Goal: Information Seeking & Learning: Learn about a topic

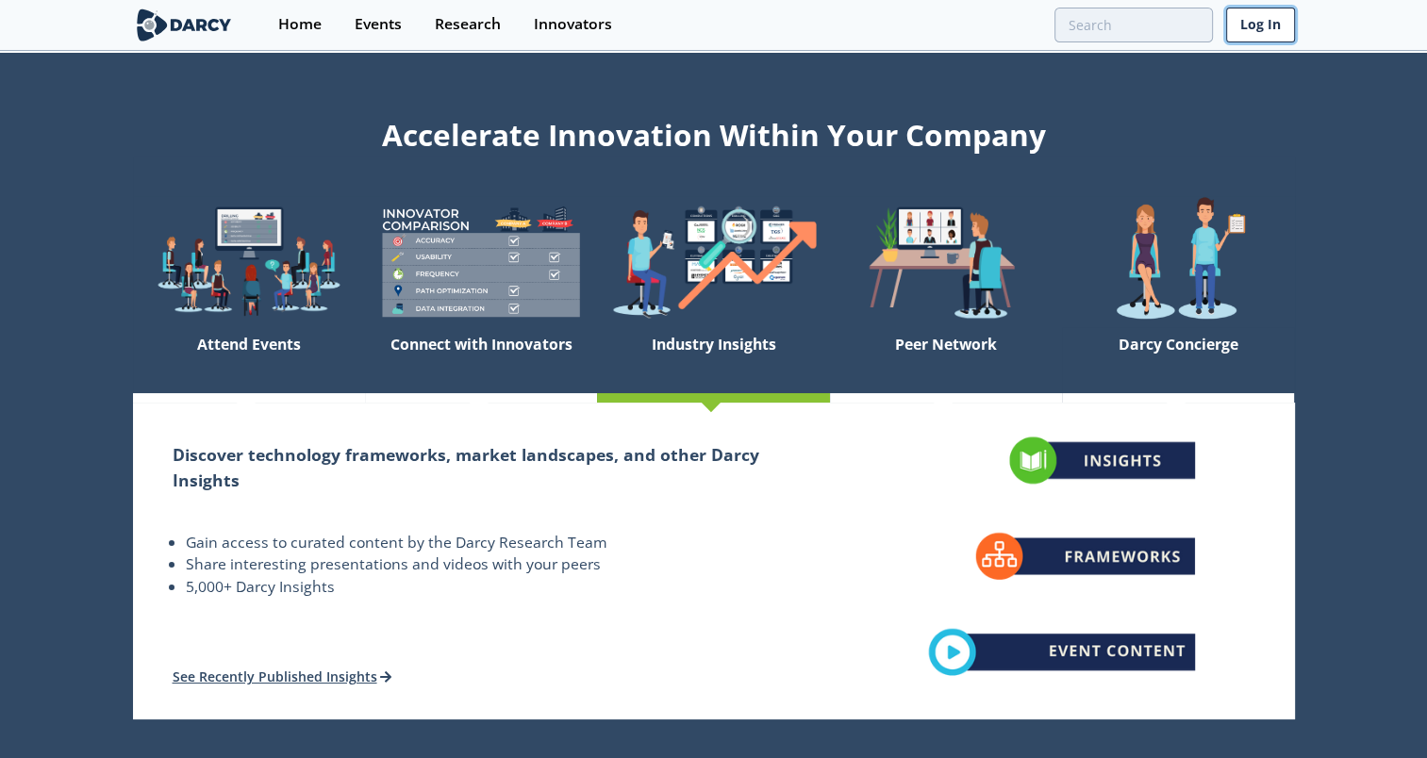
click at [1262, 23] on link "Log In" at bounding box center [1260, 25] width 69 height 35
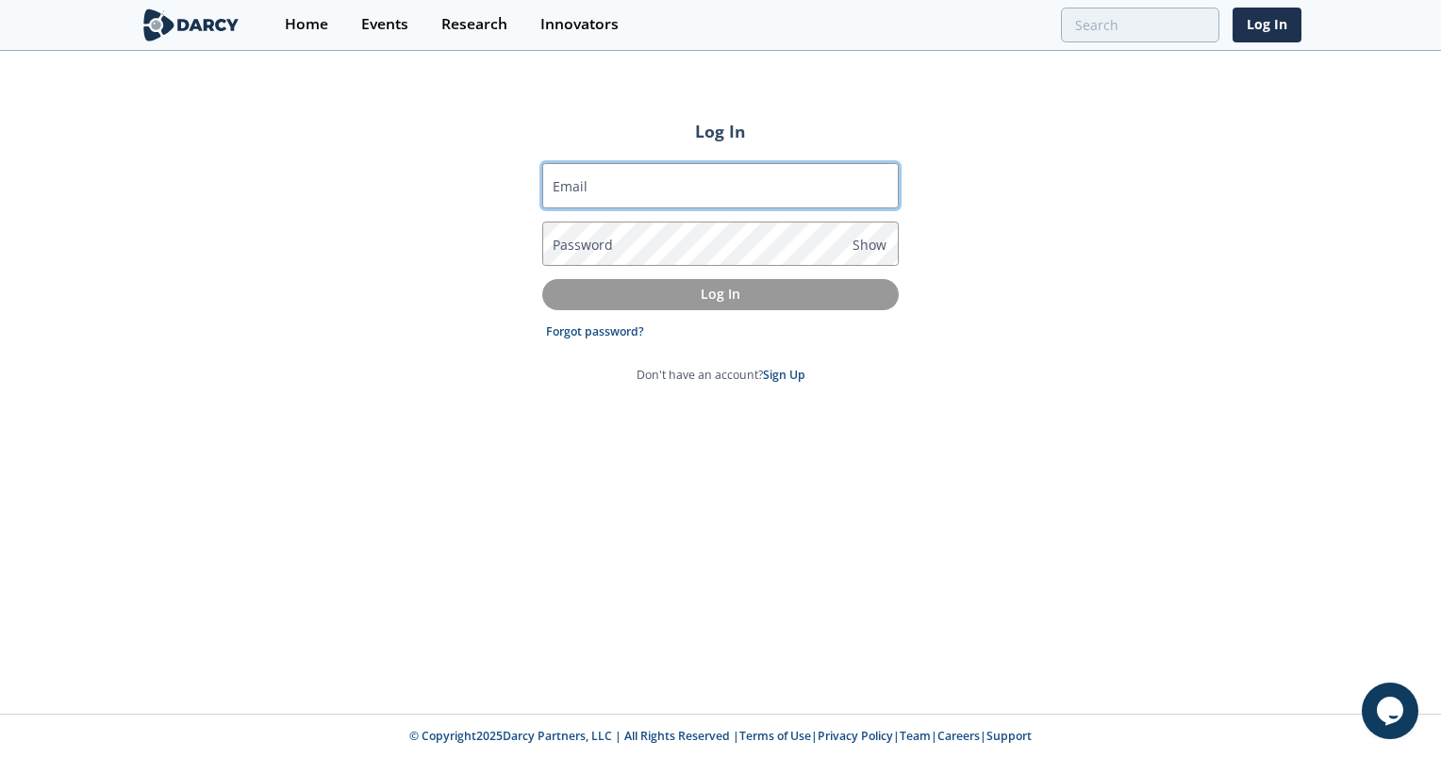
type input "[PERSON_NAME][EMAIL_ADDRESS][DOMAIN_NAME]"
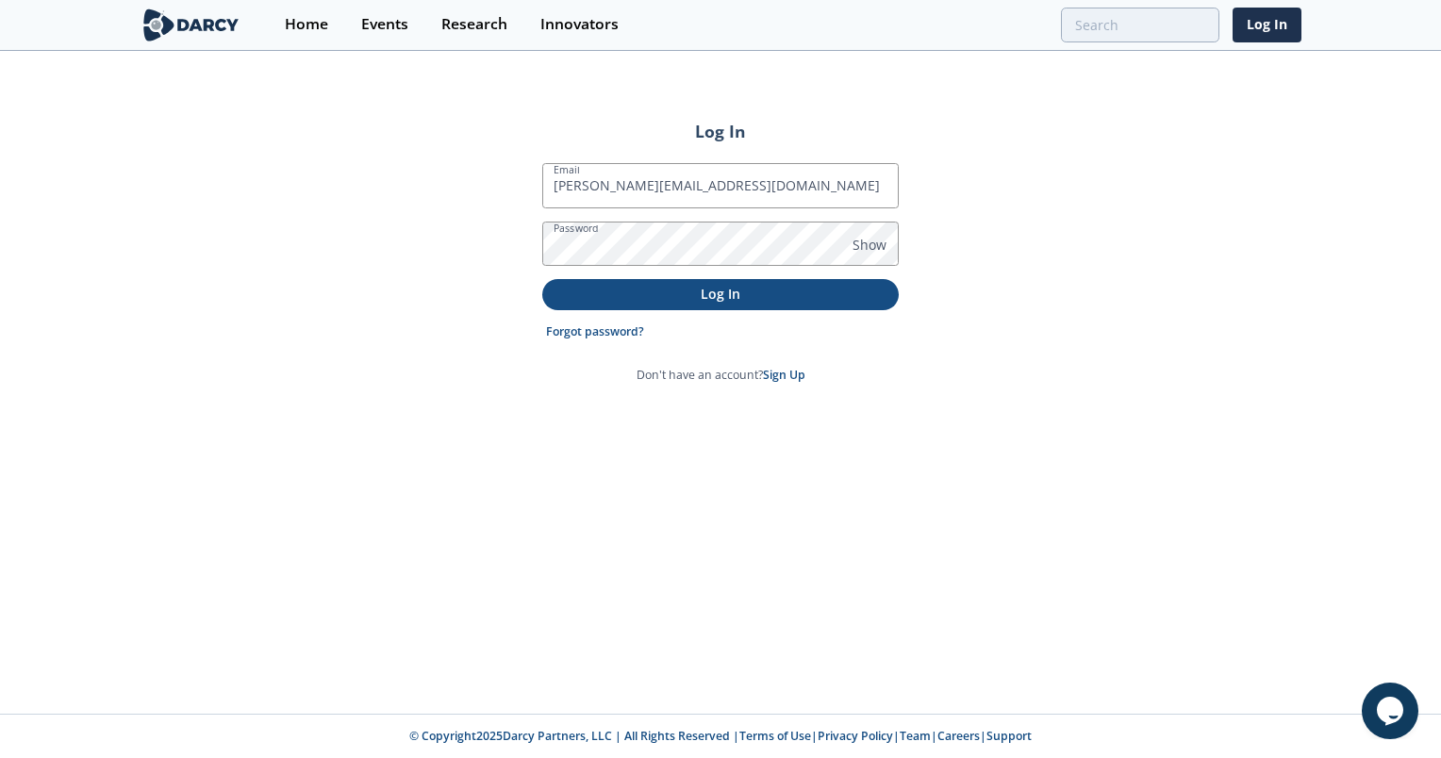
drag, startPoint x: 706, startPoint y: 206, endPoint x: 566, endPoint y: 292, distance: 164.4
click at [566, 292] on form "Email [PERSON_NAME][EMAIL_ADDRESS][DOMAIN_NAME] Password Show Log In Forgot pas…" at bounding box center [720, 274] width 357 height 222
click at [566, 292] on p "Log In" at bounding box center [721, 294] width 330 height 20
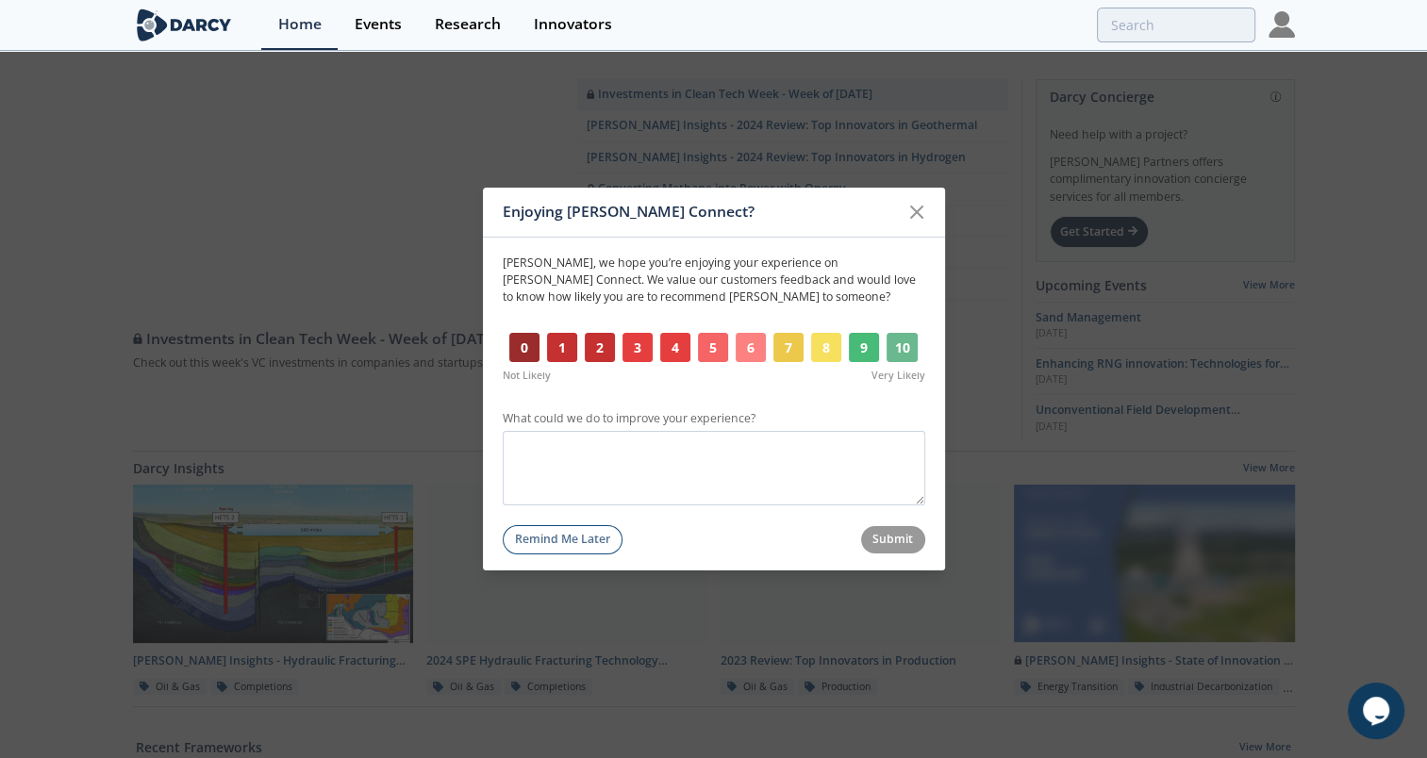
click at [895, 344] on button "10" at bounding box center [903, 348] width 32 height 30
click at [881, 529] on button "Submit" at bounding box center [893, 539] width 64 height 27
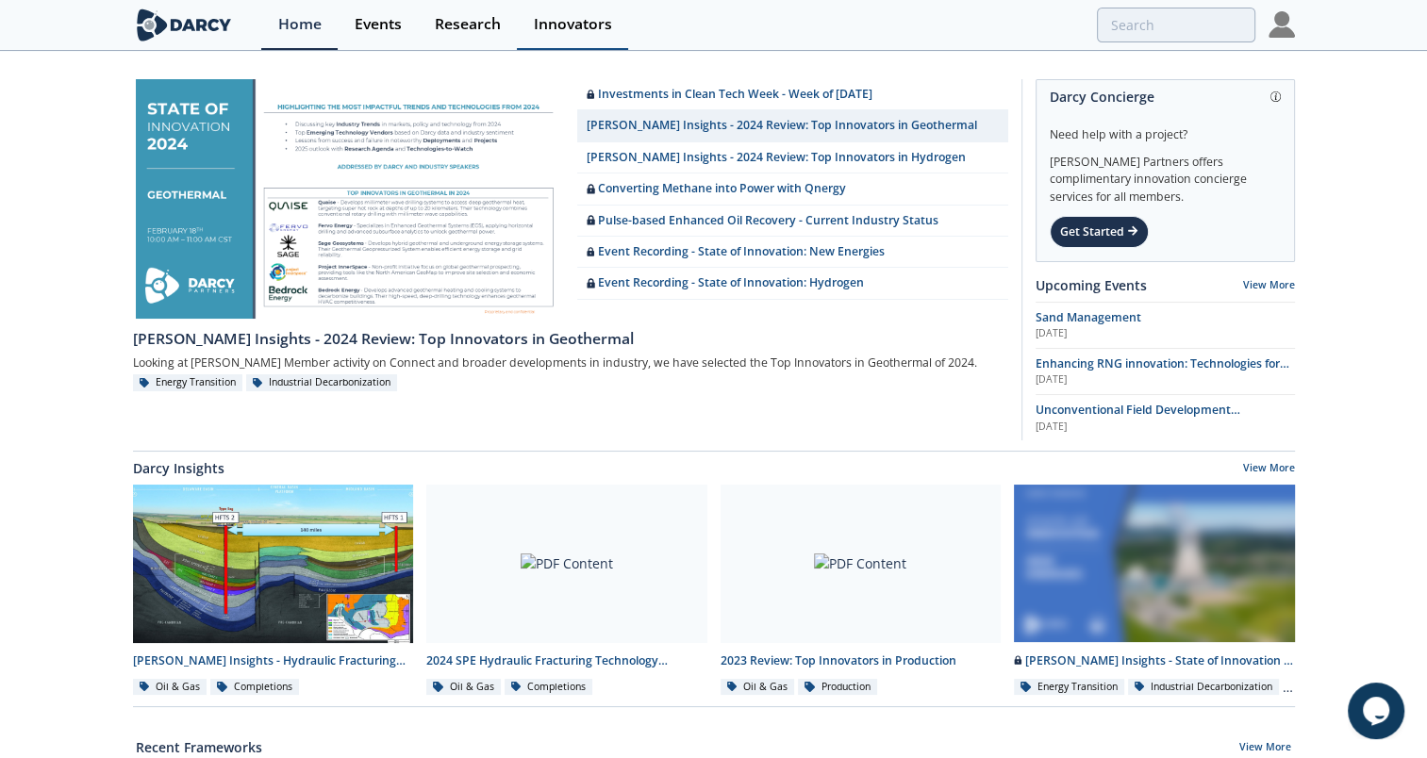
click at [582, 2] on link "Innovators" at bounding box center [572, 25] width 111 height 50
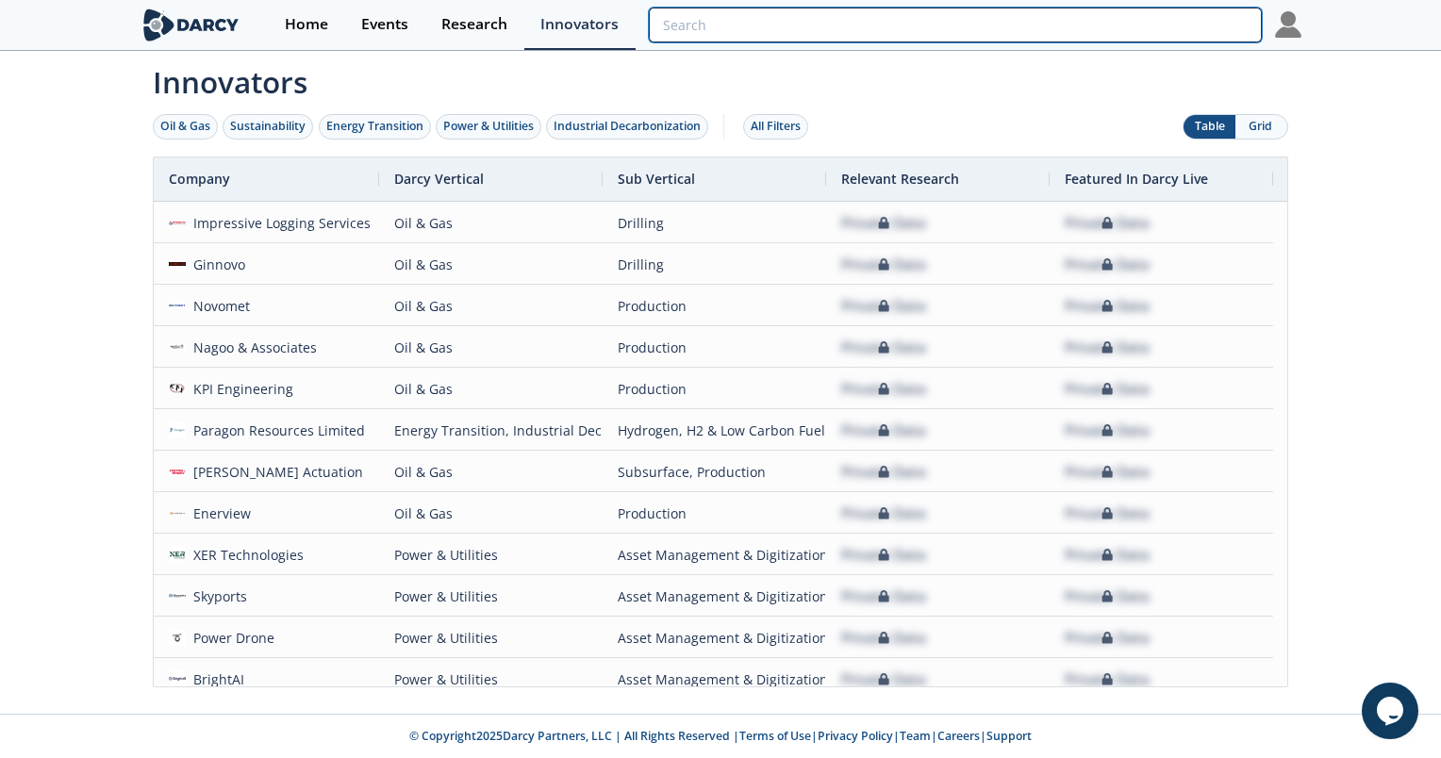
click at [1161, 21] on input "search" at bounding box center [955, 25] width 613 height 35
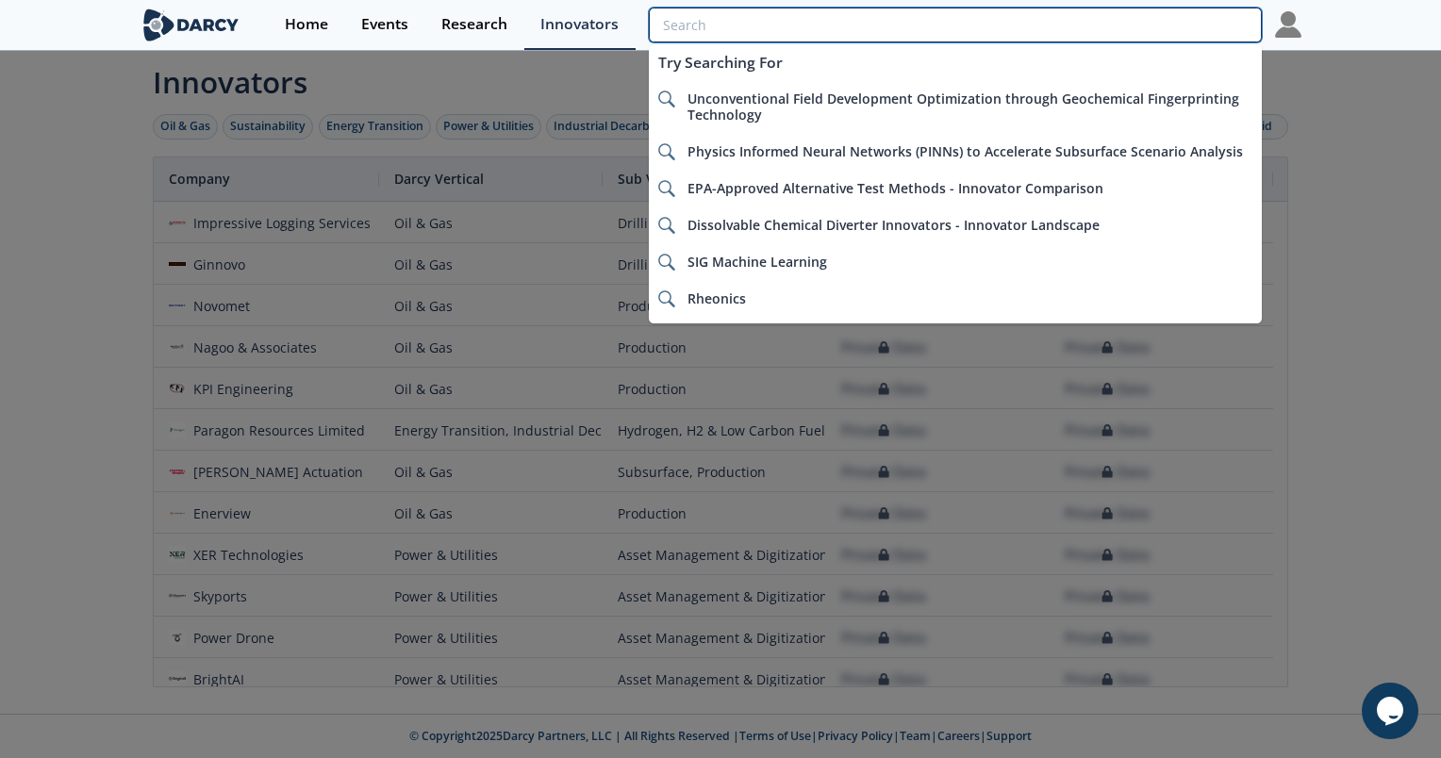
type input "a"
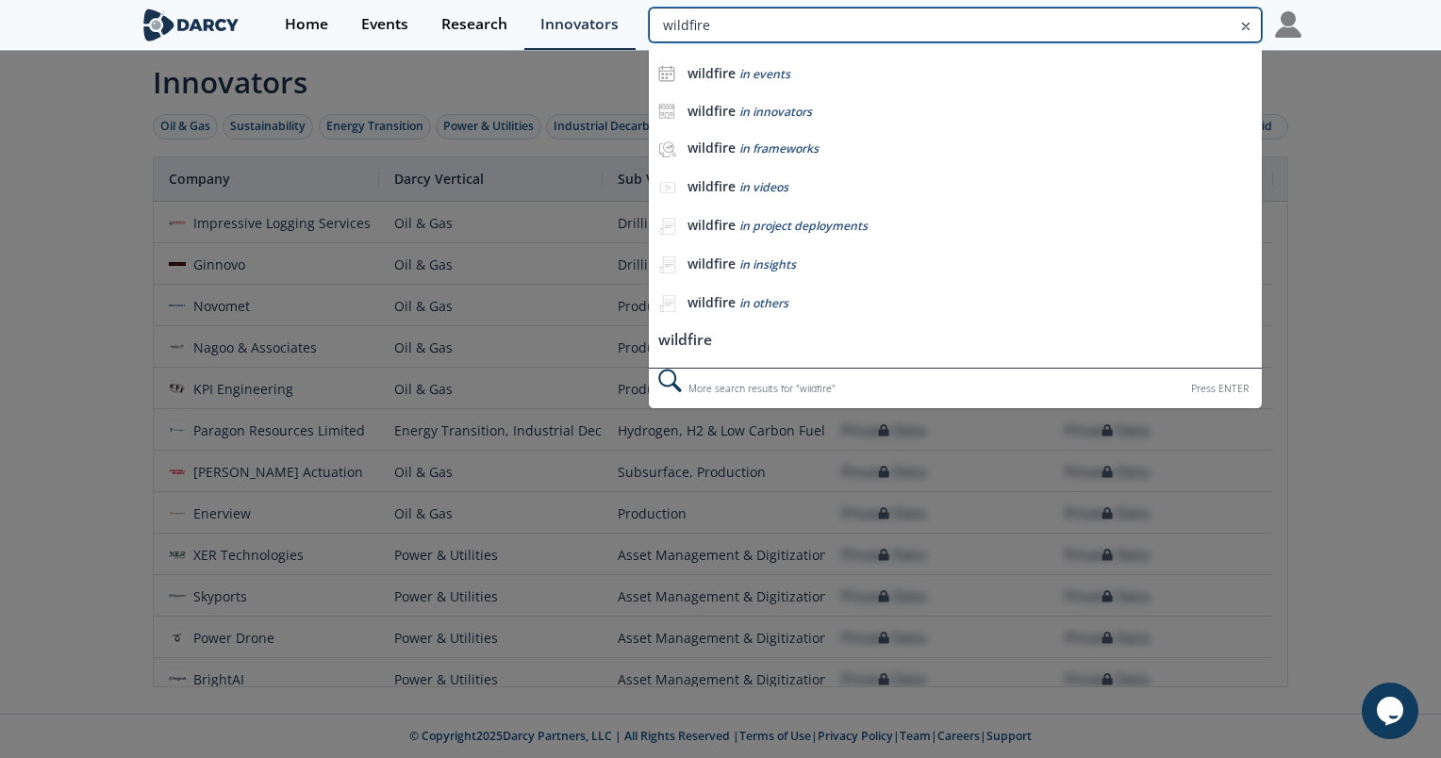
type input "wildfire"
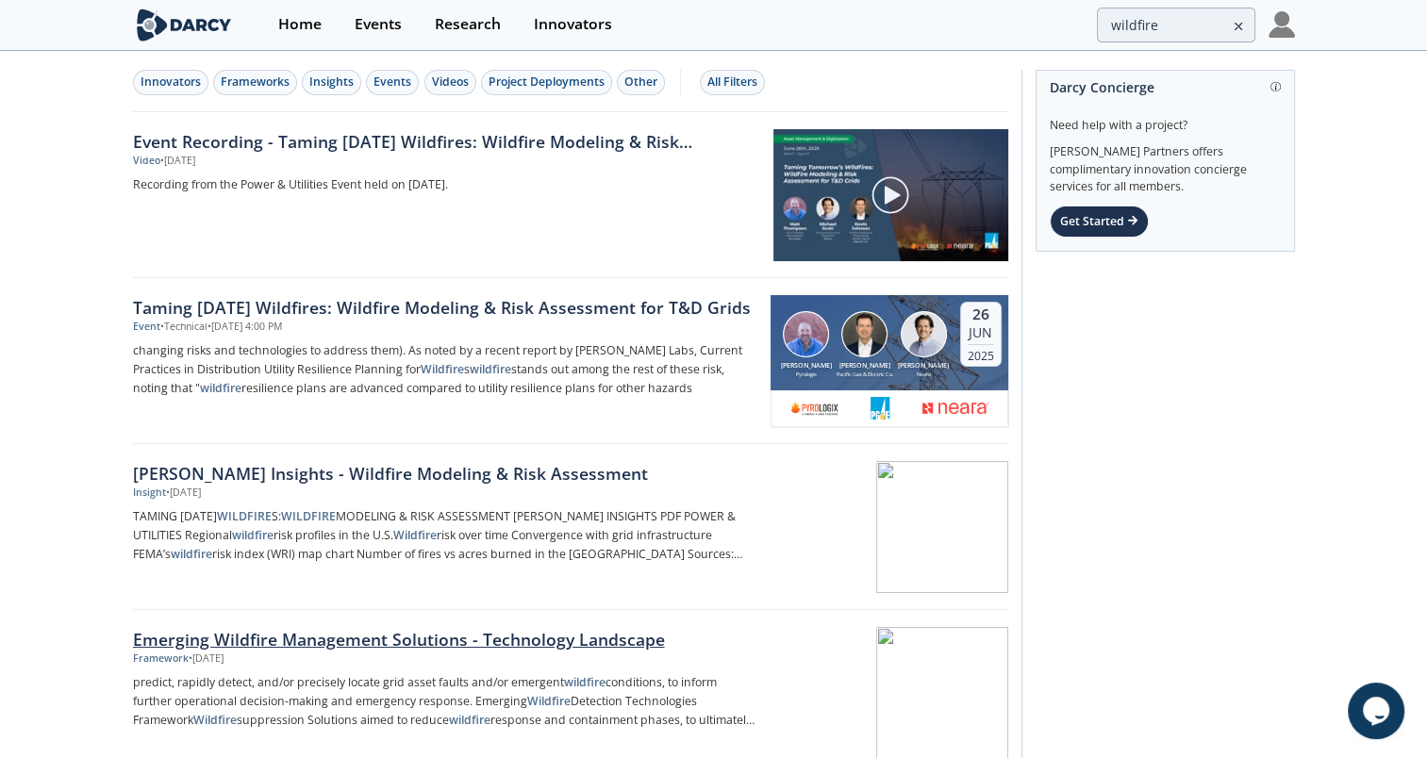
click at [336, 636] on div "Emerging Wildfire Management Solutions - Technology Landscape" at bounding box center [445, 639] width 625 height 25
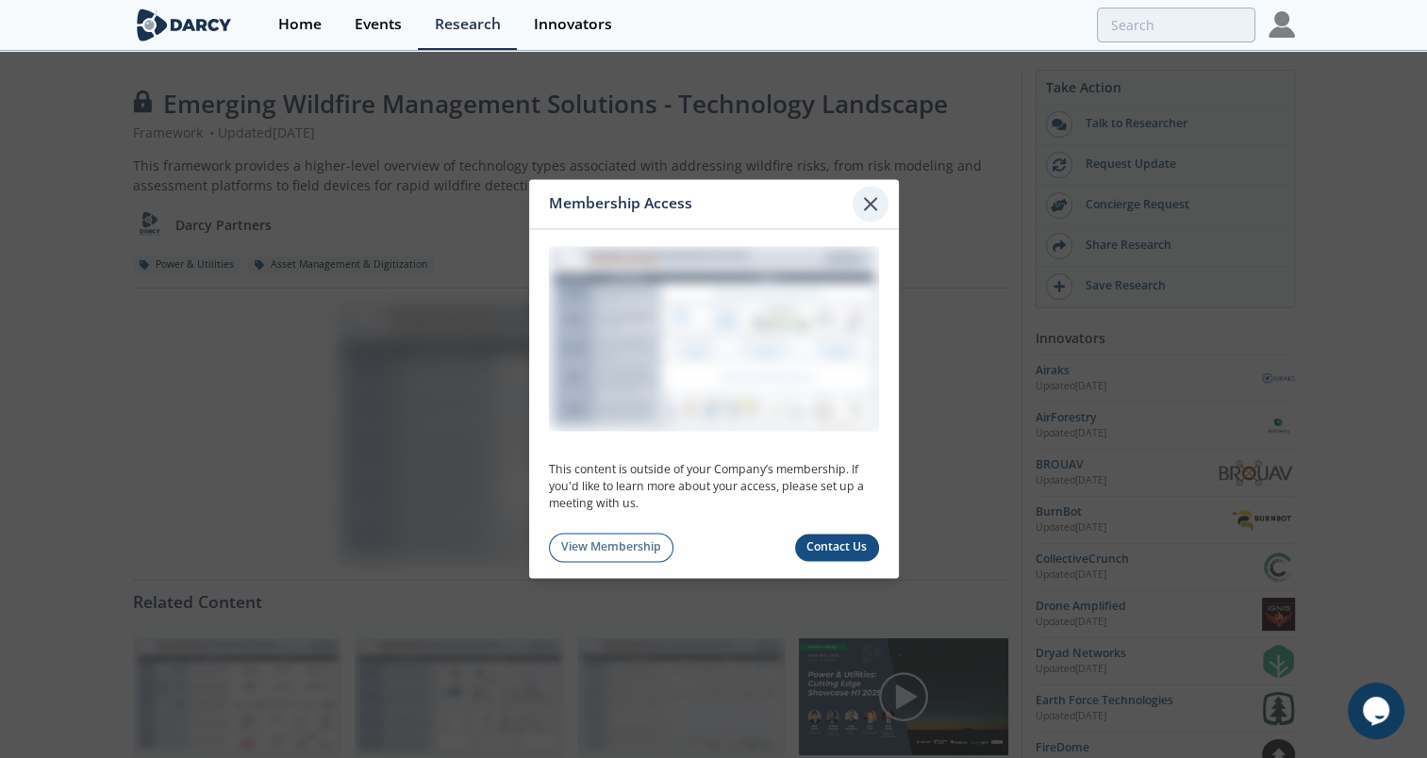
click at [869, 208] on icon at bounding box center [870, 203] width 23 height 23
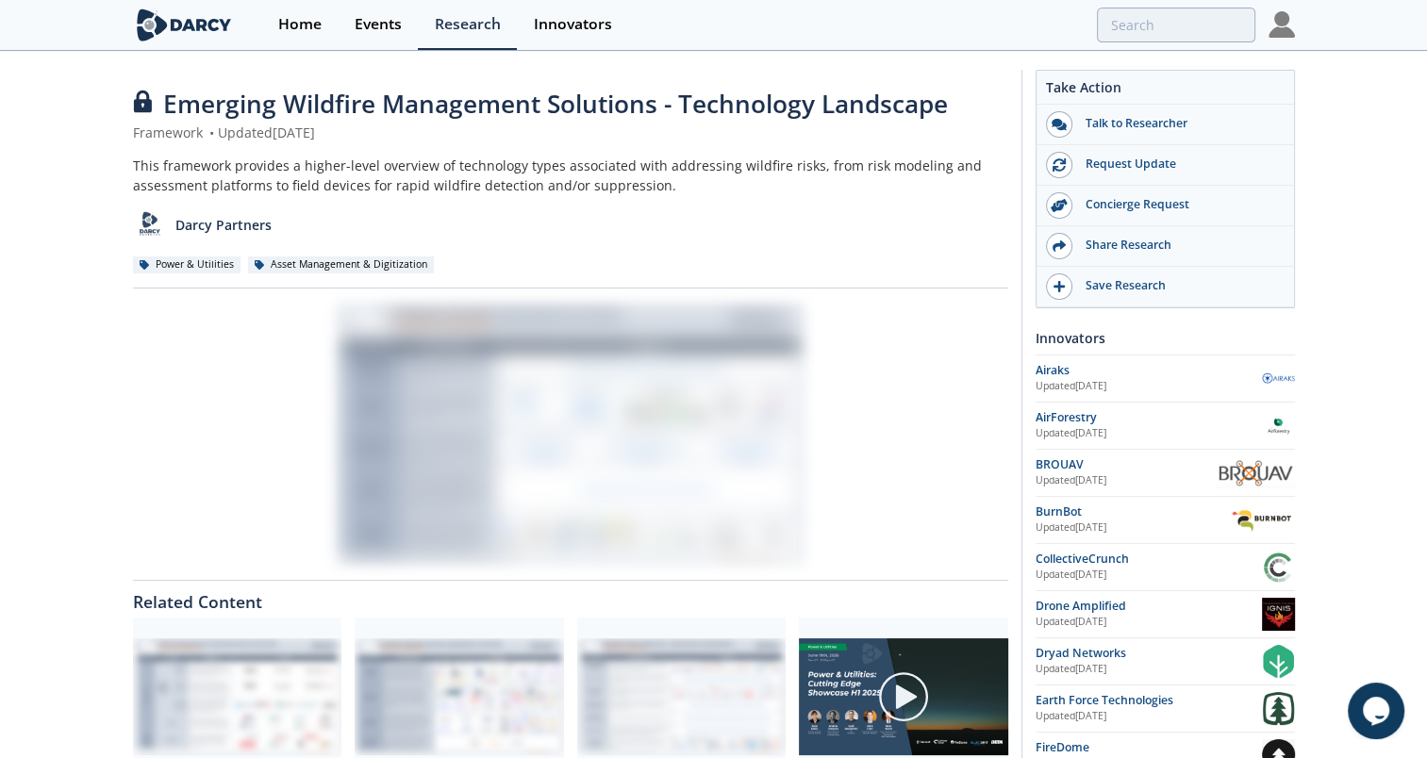
click at [898, 506] on div at bounding box center [570, 434] width 875 height 265
click at [1272, 30] on img at bounding box center [1282, 24] width 26 height 26
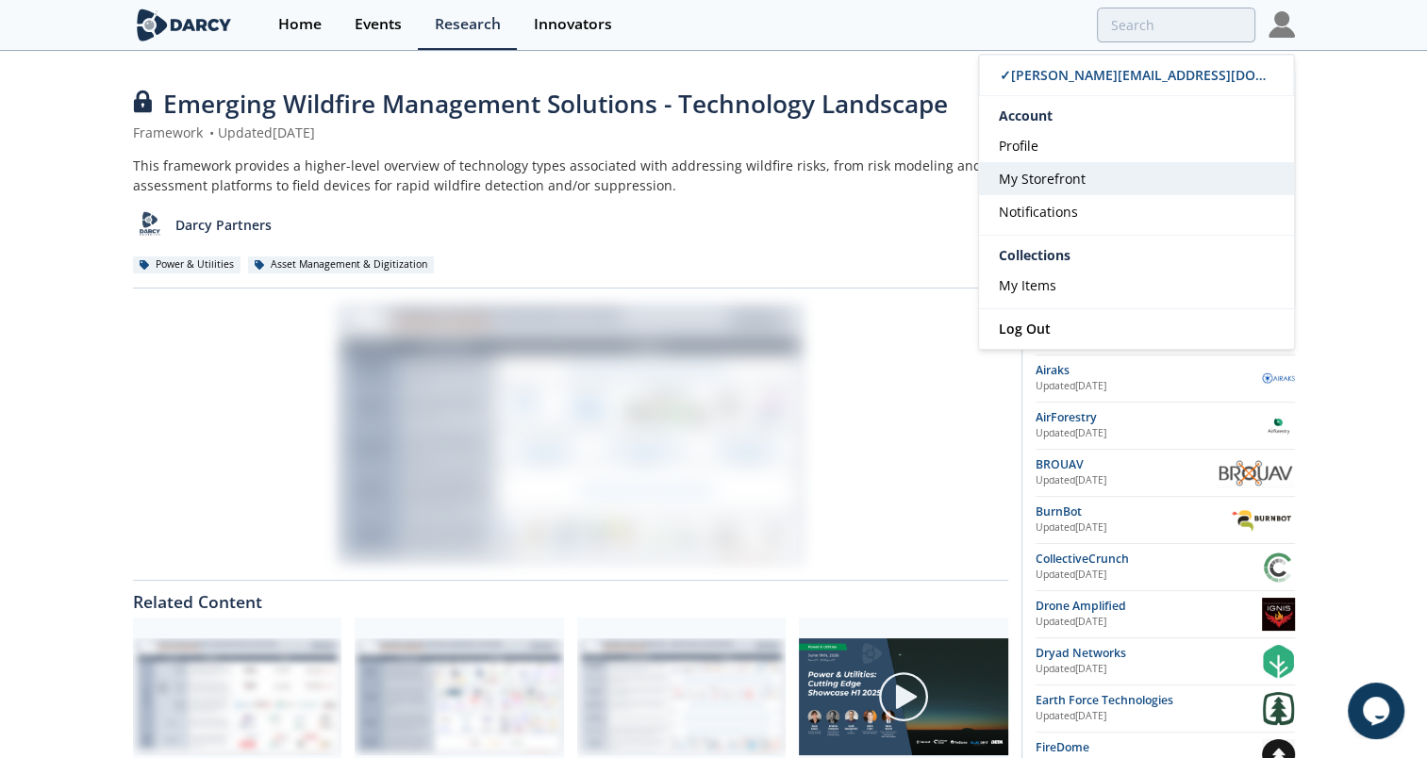
click at [1031, 163] on link "My Storefront" at bounding box center [1136, 178] width 315 height 33
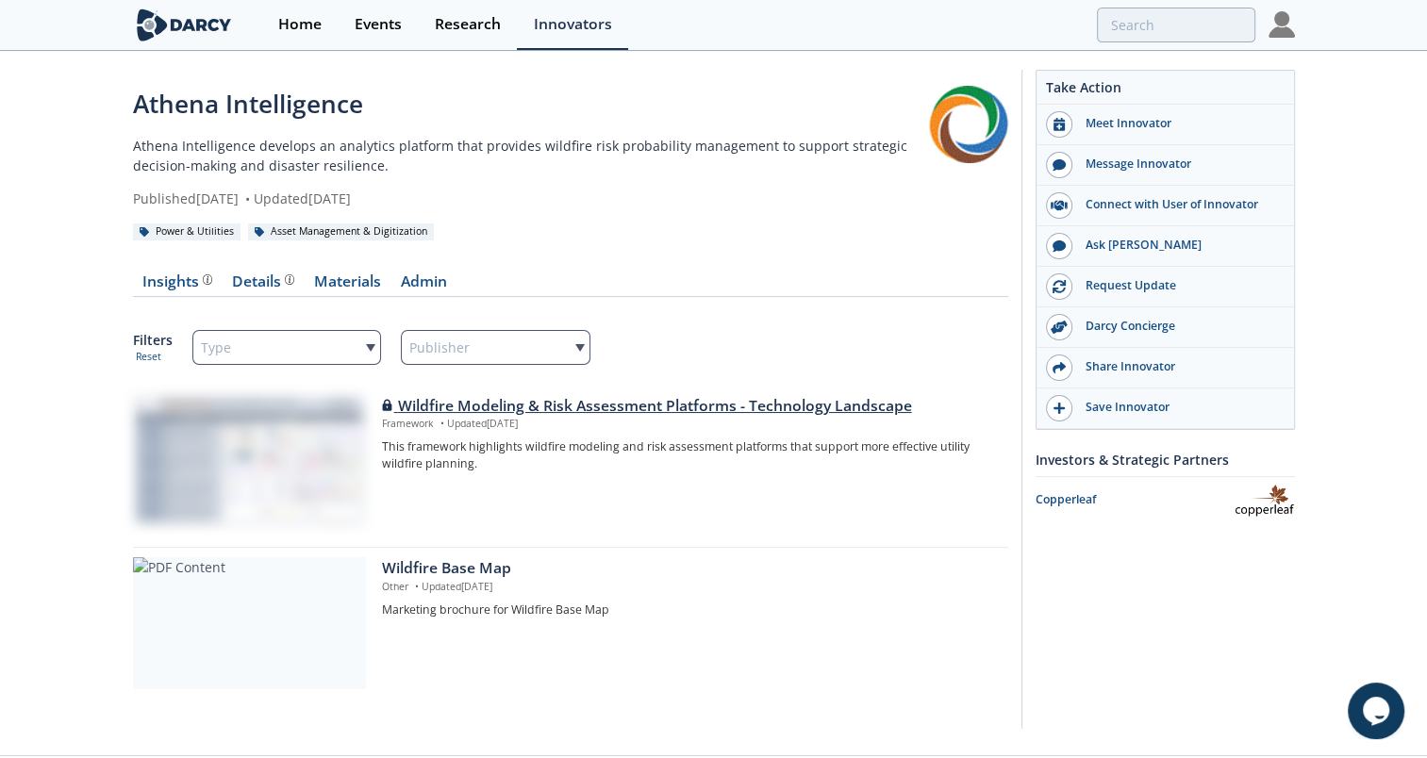
click at [664, 403] on div "Wildfire Modeling & Risk Assessment Platforms - Technology Landscape" at bounding box center [688, 406] width 612 height 23
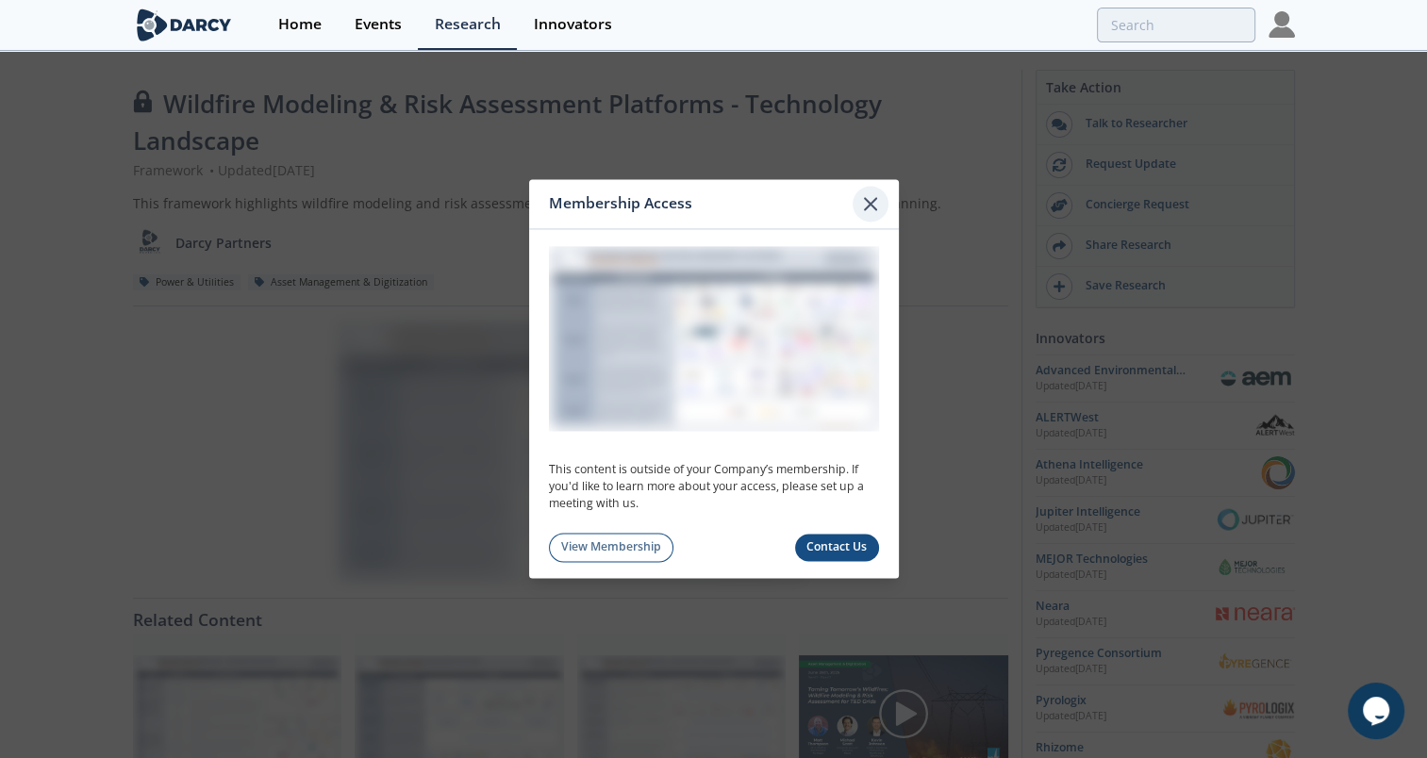
click at [870, 205] on icon at bounding box center [870, 203] width 11 height 11
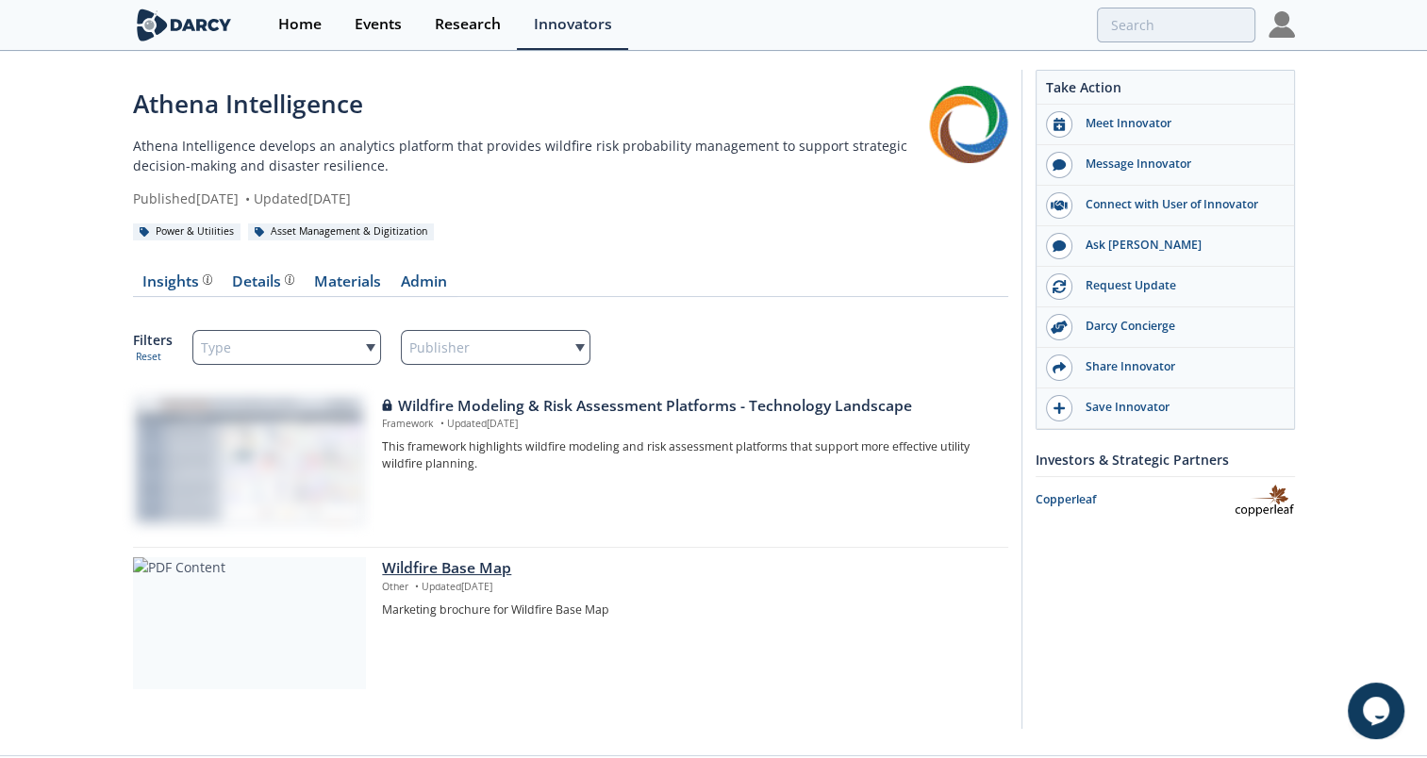
click at [444, 568] on div "Wildfire Base Map" at bounding box center [688, 569] width 612 height 23
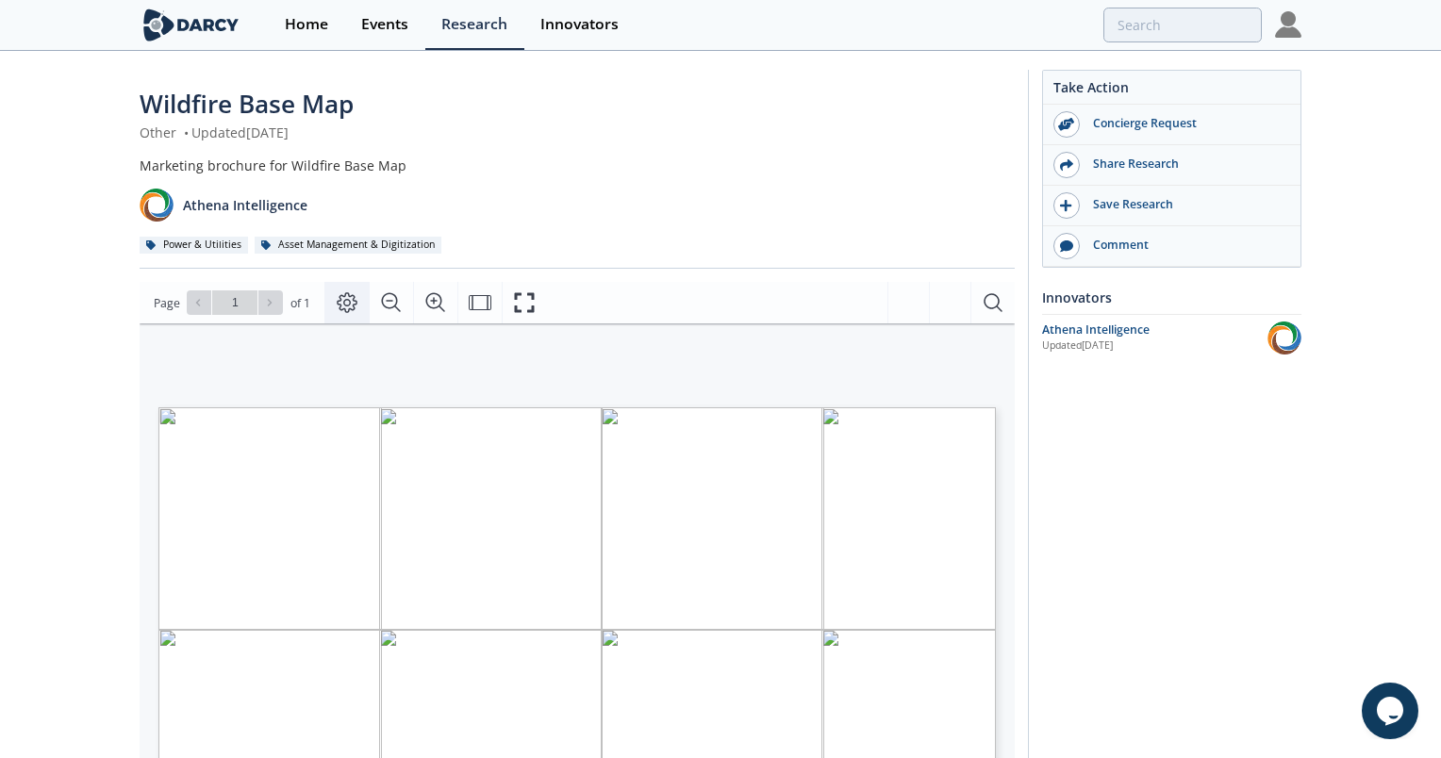
click at [344, 298] on icon "Page Layout" at bounding box center [347, 303] width 23 height 23
click at [637, 121] on div "Wildfire Base Map" at bounding box center [570, 104] width 875 height 37
click at [1128, 328] on div "Athena Intelligence" at bounding box center [1148, 330] width 225 height 17
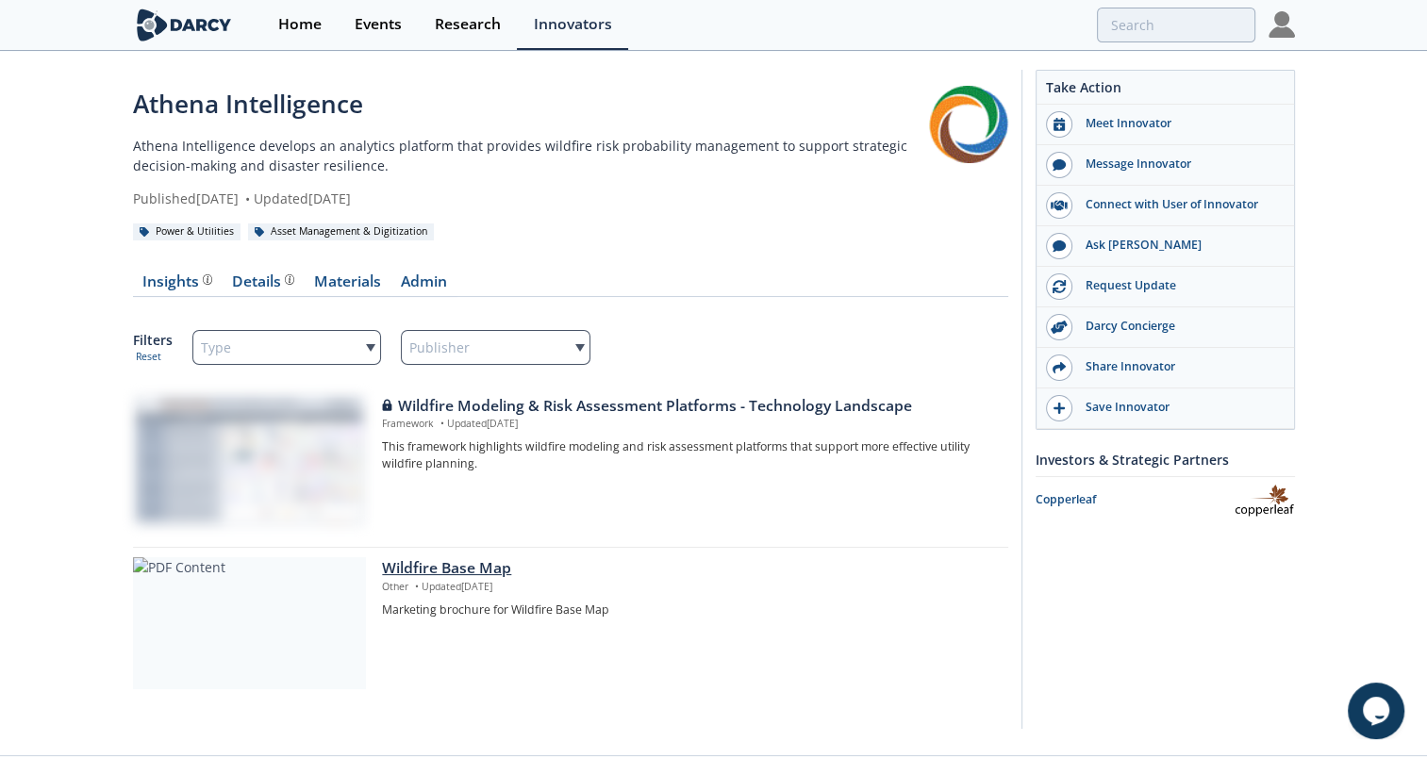
click at [428, 566] on div "Wildfire Base Map" at bounding box center [688, 569] width 612 height 23
click at [237, 275] on div "Details" at bounding box center [263, 282] width 62 height 15
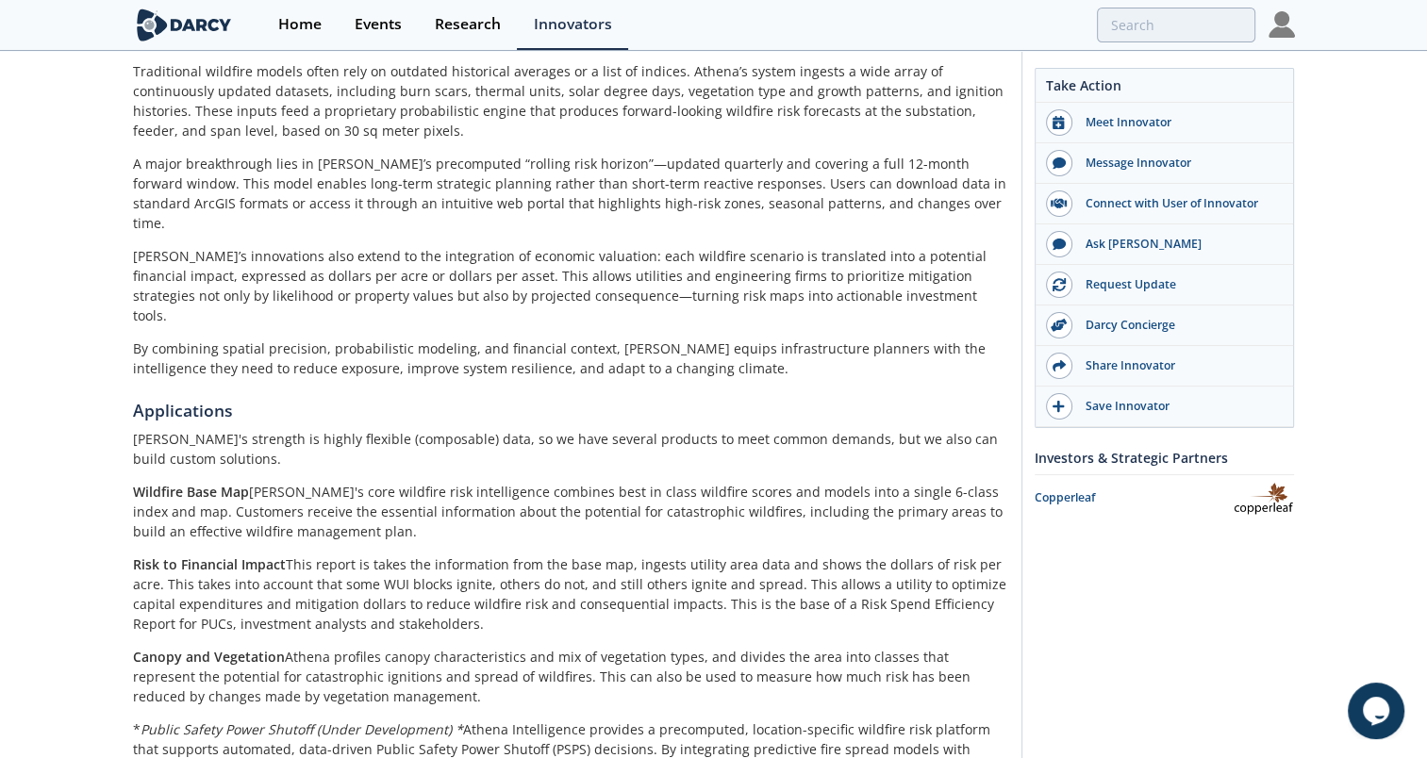
scroll to position [1132, 0]
